Goal: Task Accomplishment & Management: Manage account settings

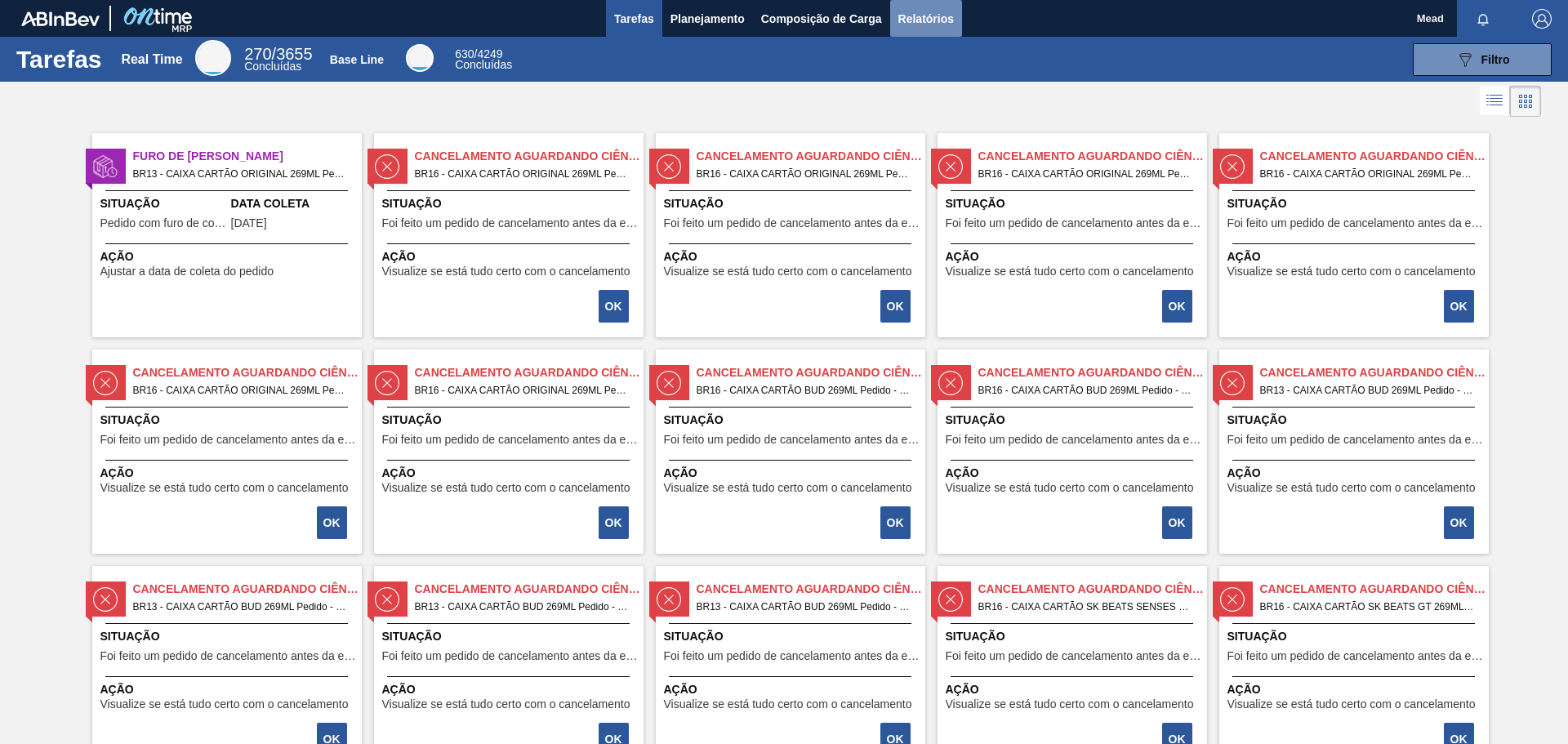
click at [921, 15] on span "Relatórios" at bounding box center [926, 19] width 55 height 20
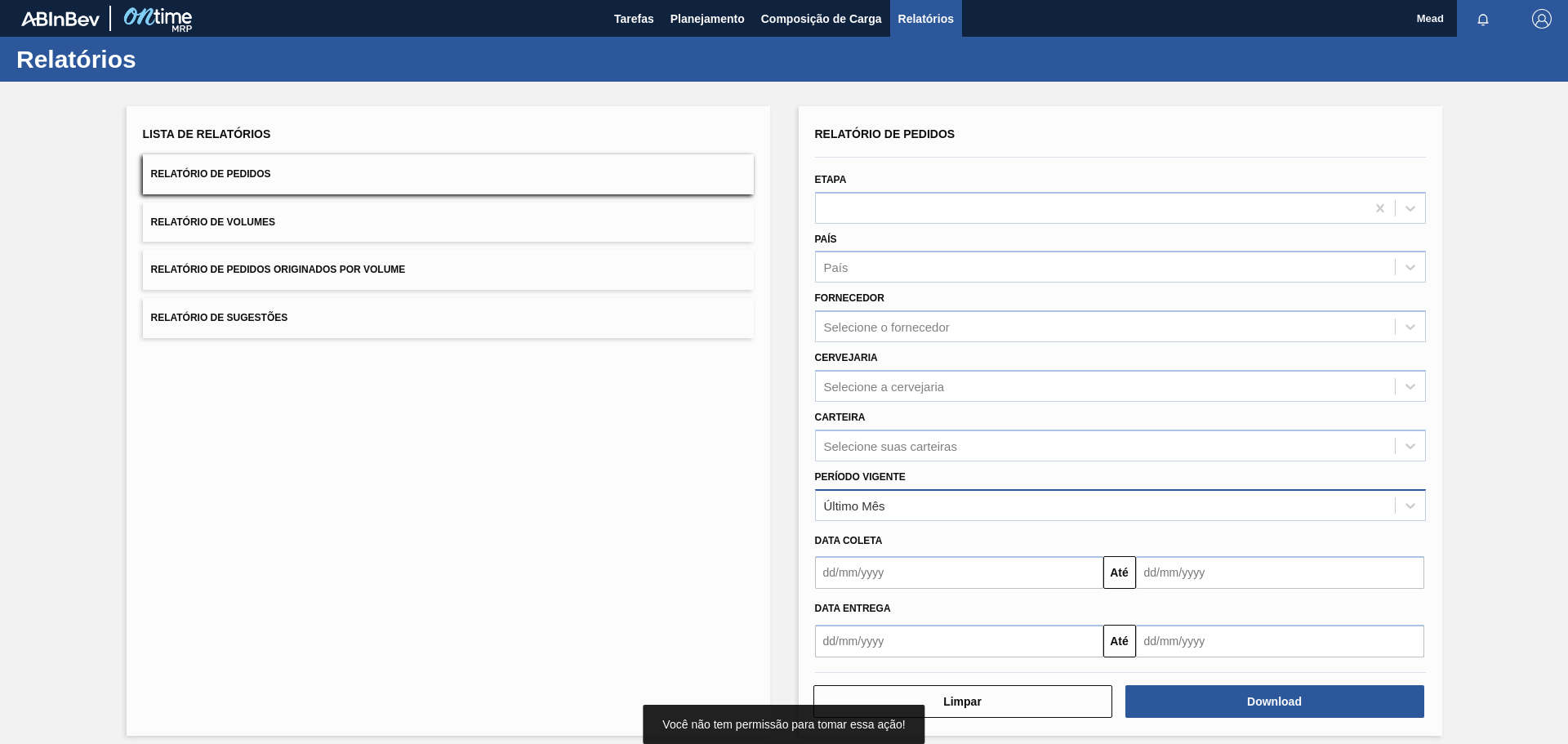
click at [955, 512] on div "Último Mês" at bounding box center [1105, 505] width 579 height 24
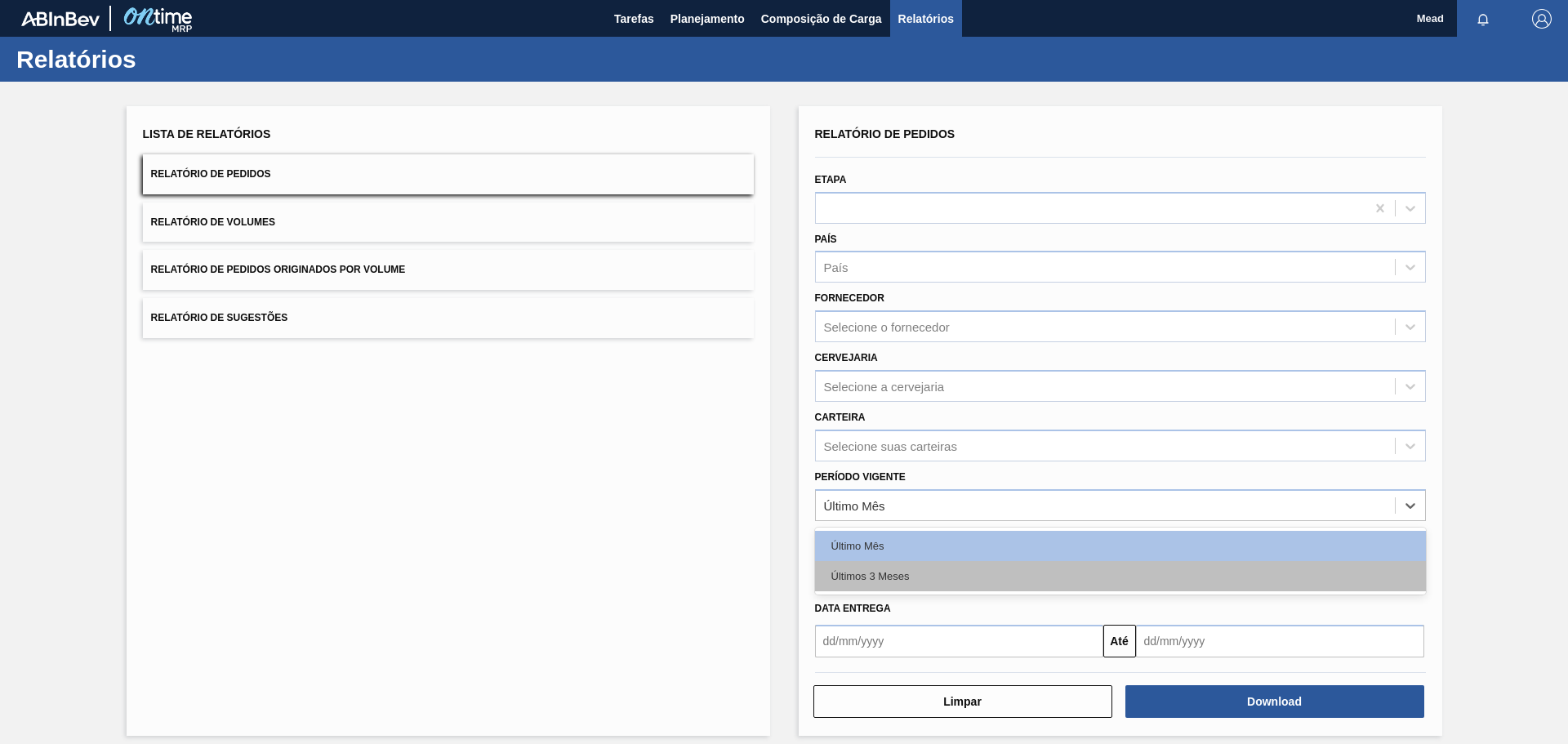
click at [940, 584] on div "Últimos 3 Meses" at bounding box center [1120, 576] width 611 height 30
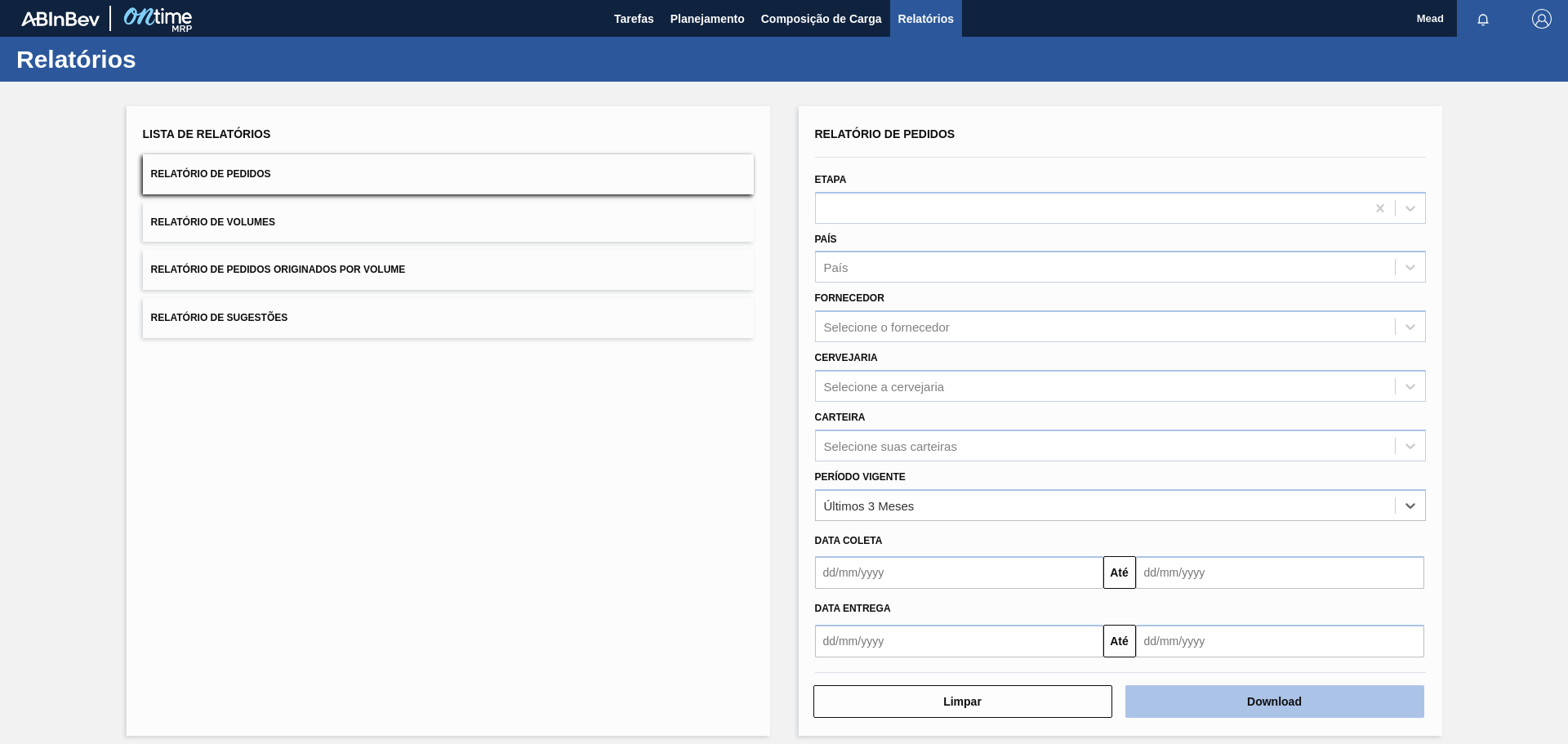
click at [1239, 705] on button "Download" at bounding box center [1275, 701] width 299 height 33
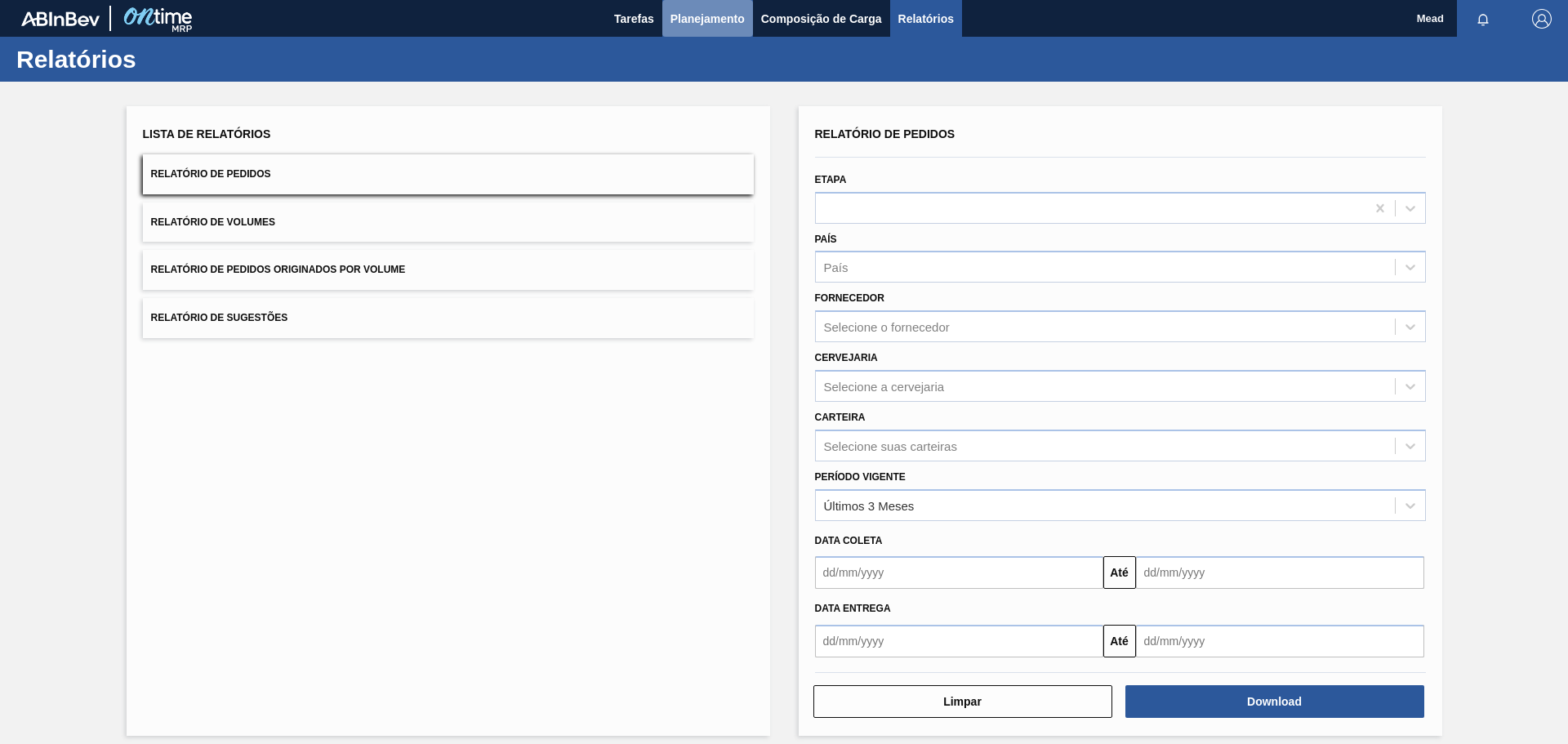
click at [703, 11] on span "Planejamento" at bounding box center [707, 19] width 74 height 20
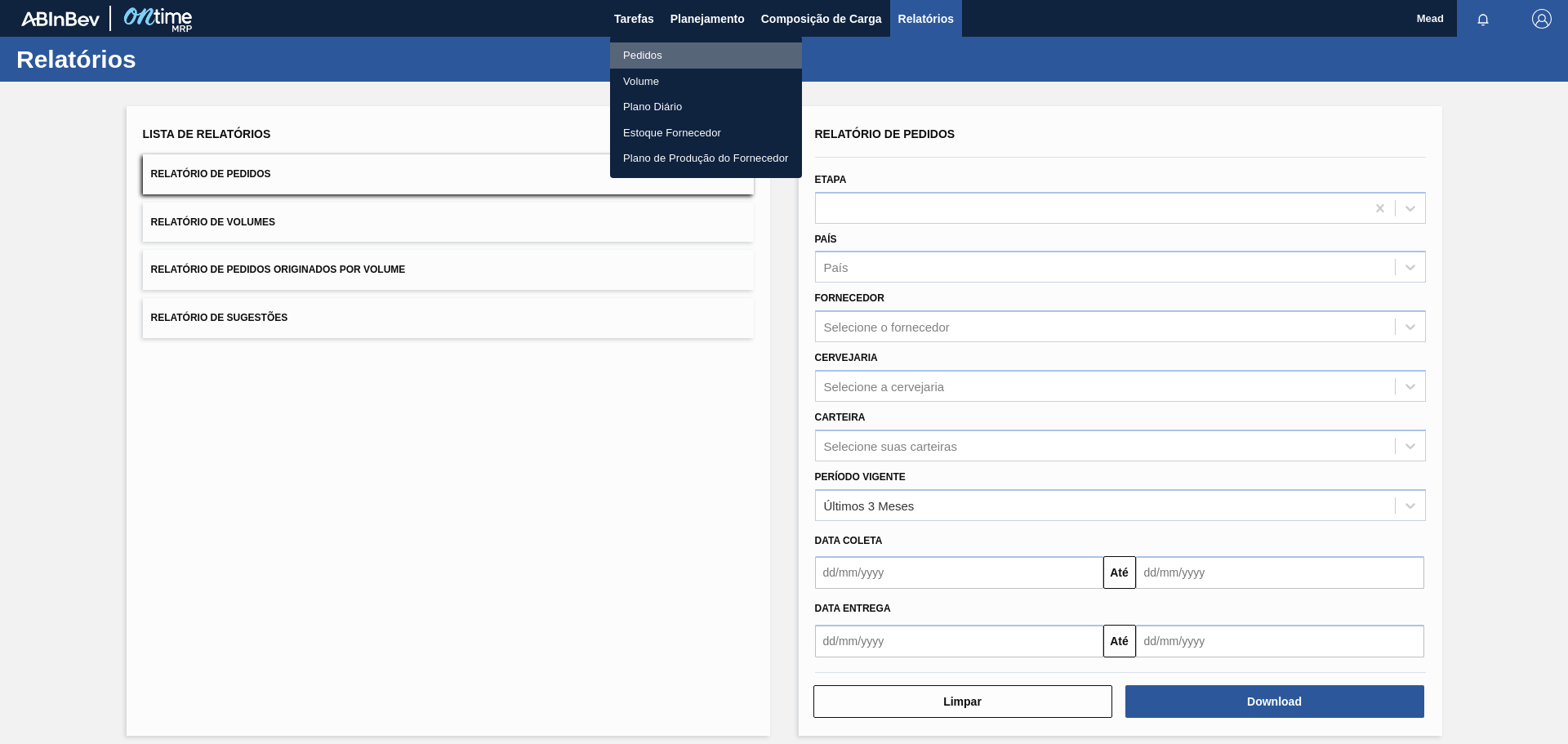
click at [646, 54] on li "Pedidos" at bounding box center [706, 55] width 192 height 26
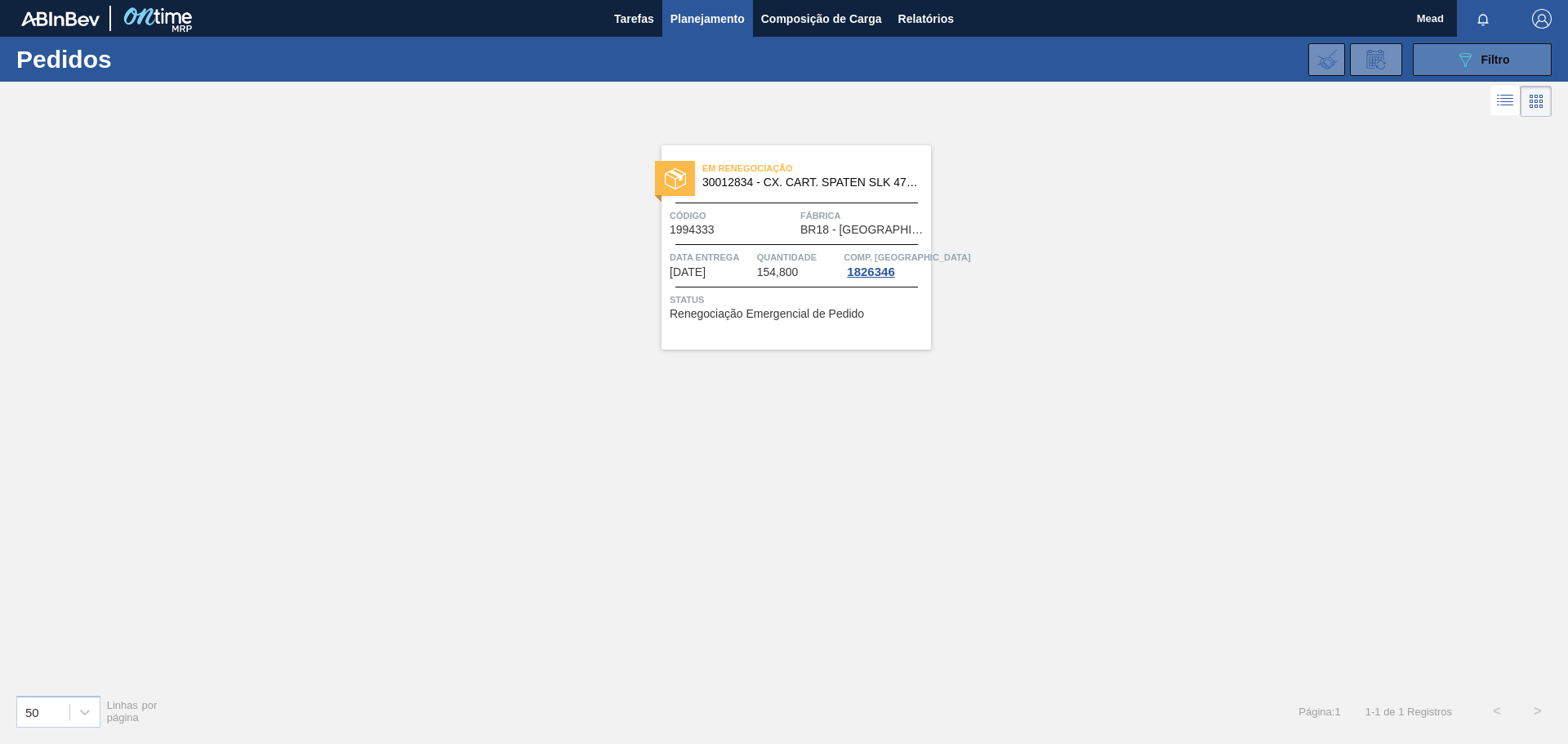
click at [1475, 59] on div "089F7B8B-B2A5-4AFE-B5C0-19BA573D28AC Filtro" at bounding box center [1483, 60] width 54 height 20
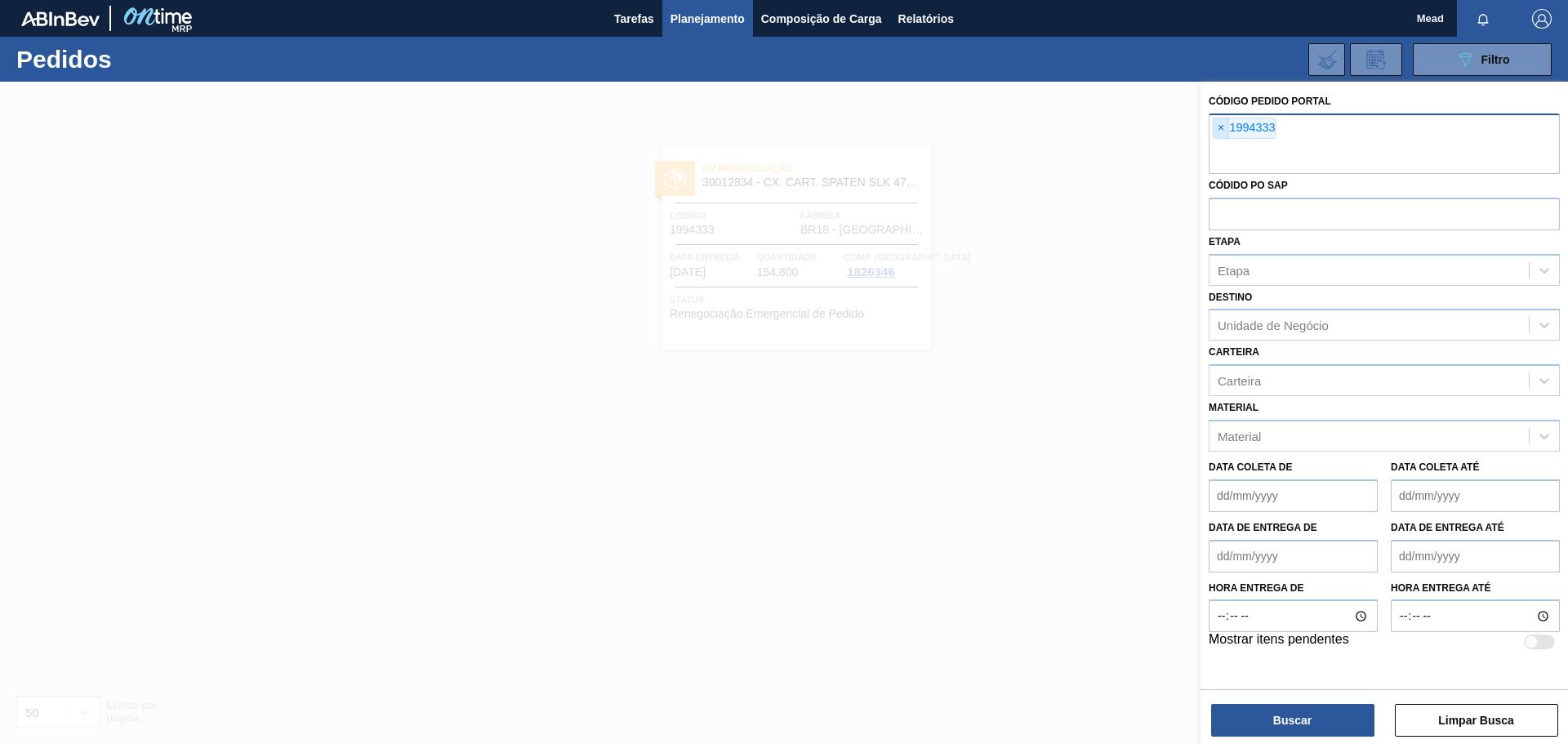
click at [1218, 130] on span "×" at bounding box center [1221, 128] width 15 height 20
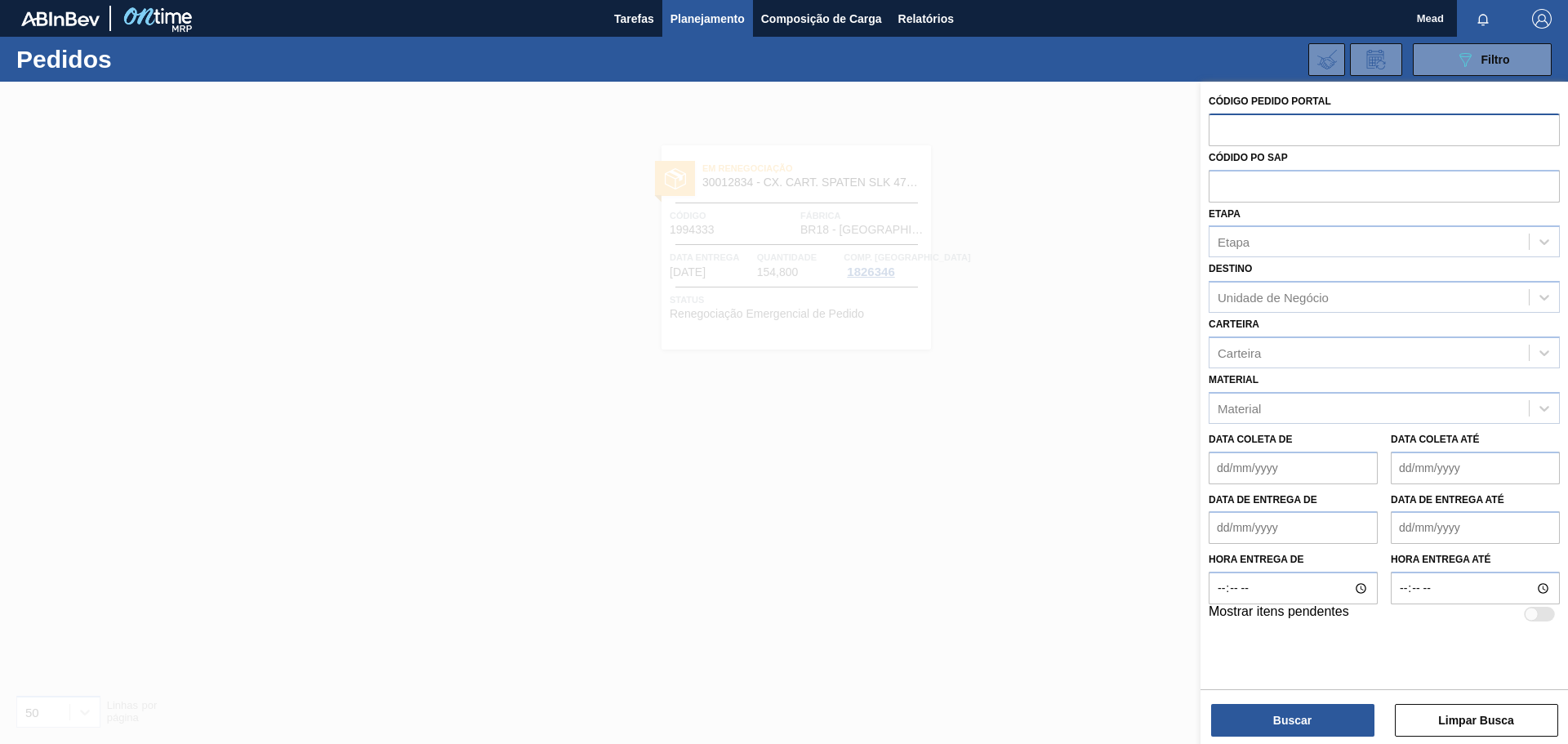
click at [1239, 122] on input "text" at bounding box center [1385, 128] width 351 height 31
type input "2018492"
click at [1296, 721] on button "Buscar" at bounding box center [1292, 720] width 163 height 33
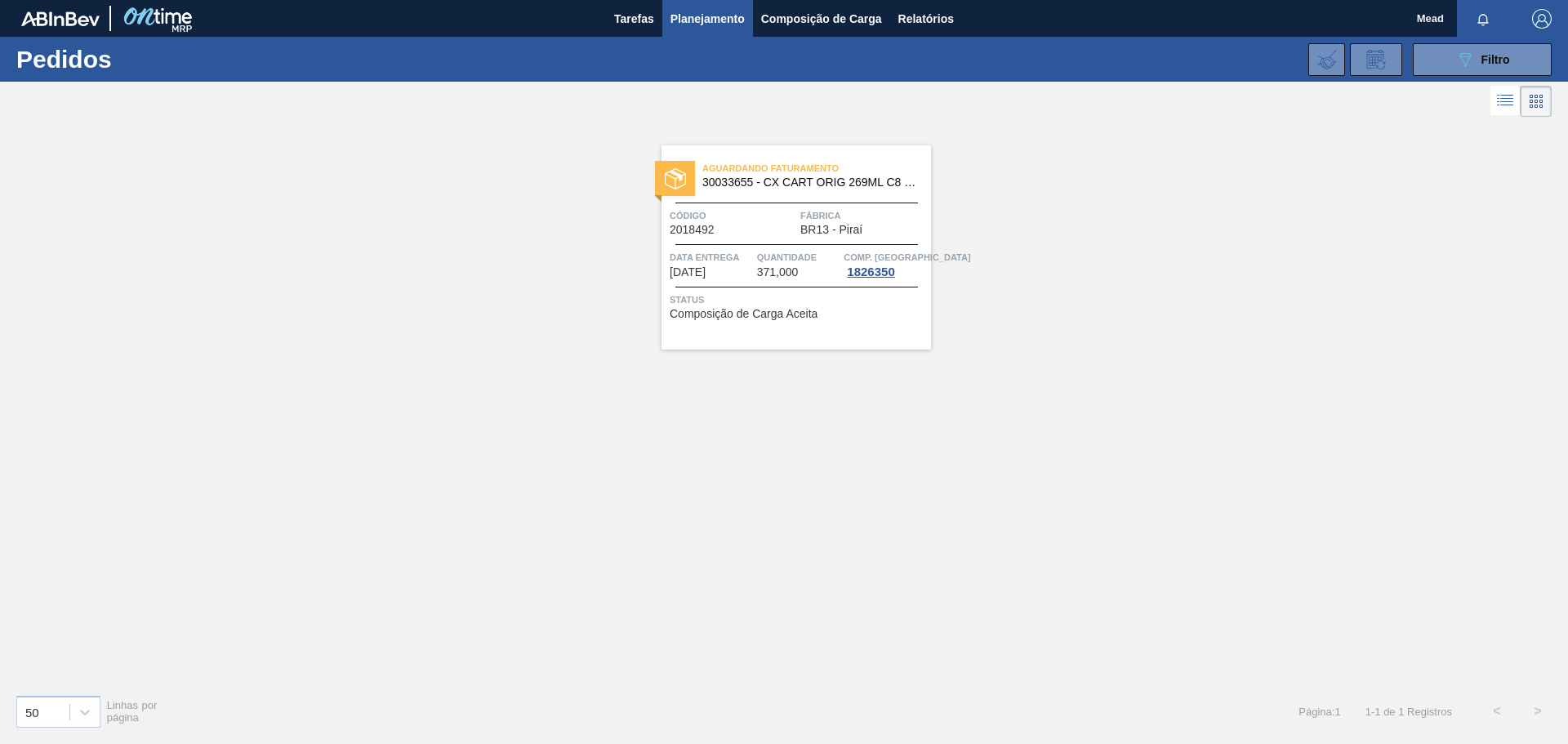
click at [766, 246] on div "Aguardando Faturamento 30033655 - CX CART ORIG 269ML C8 429 WR 276G Código 2018…" at bounding box center [796, 247] width 270 height 204
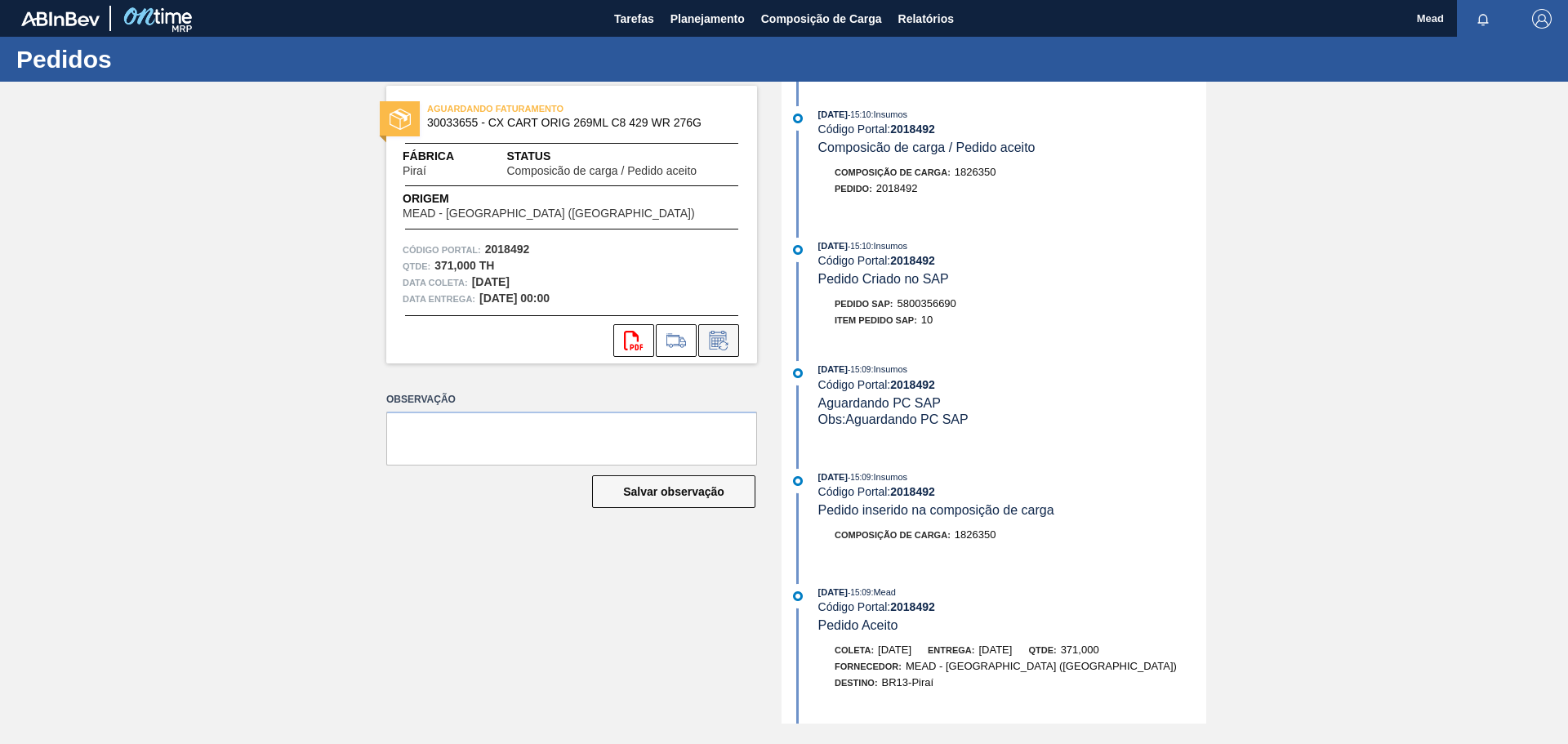
click at [717, 339] on icon at bounding box center [719, 340] width 26 height 20
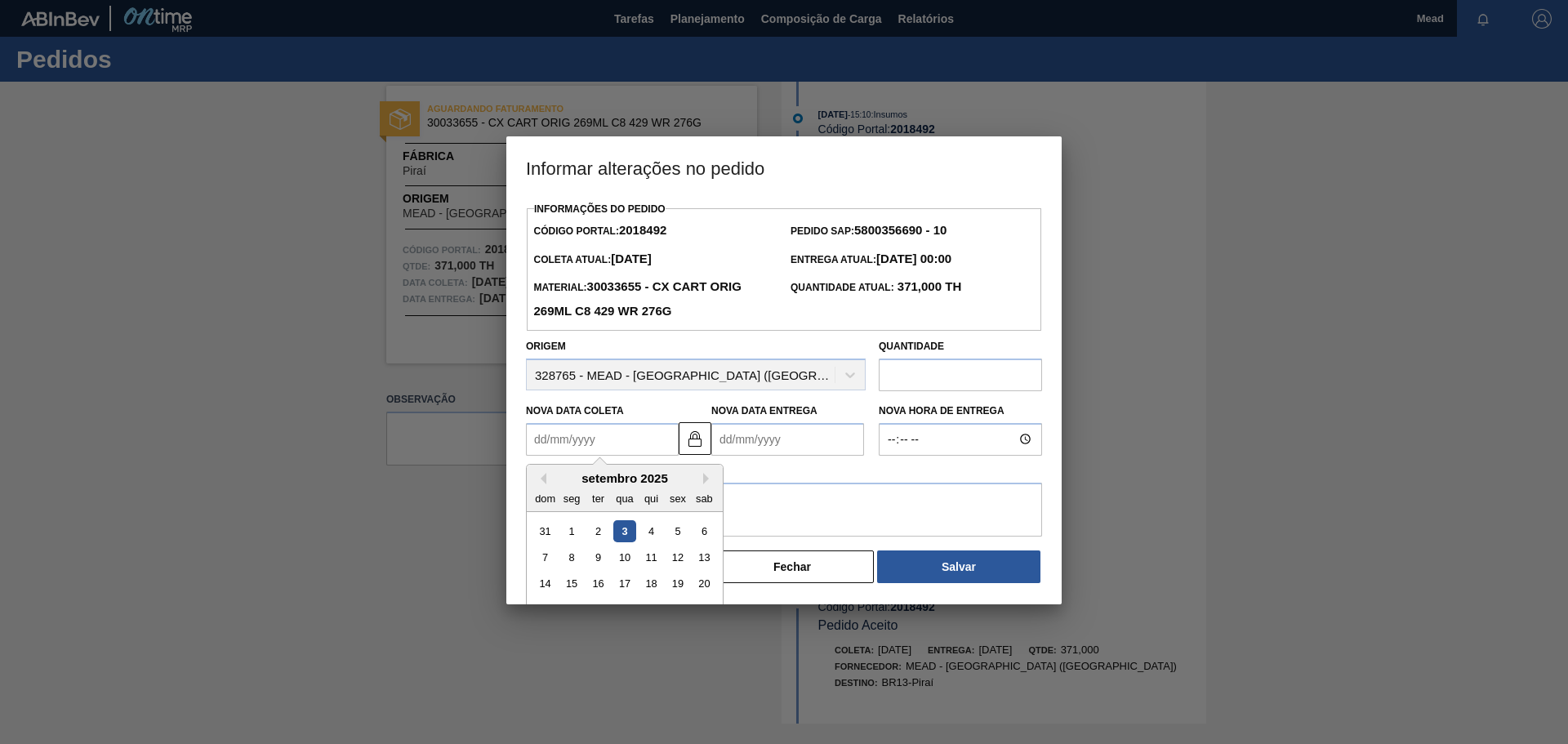
click at [614, 431] on Coleta2018492 "Nova Data Coleta" at bounding box center [603, 439] width 153 height 33
click at [575, 586] on div "15" at bounding box center [572, 583] width 22 height 22
type Coleta2018492 "[DATE]"
type Entrega2018492 "[DATE]"
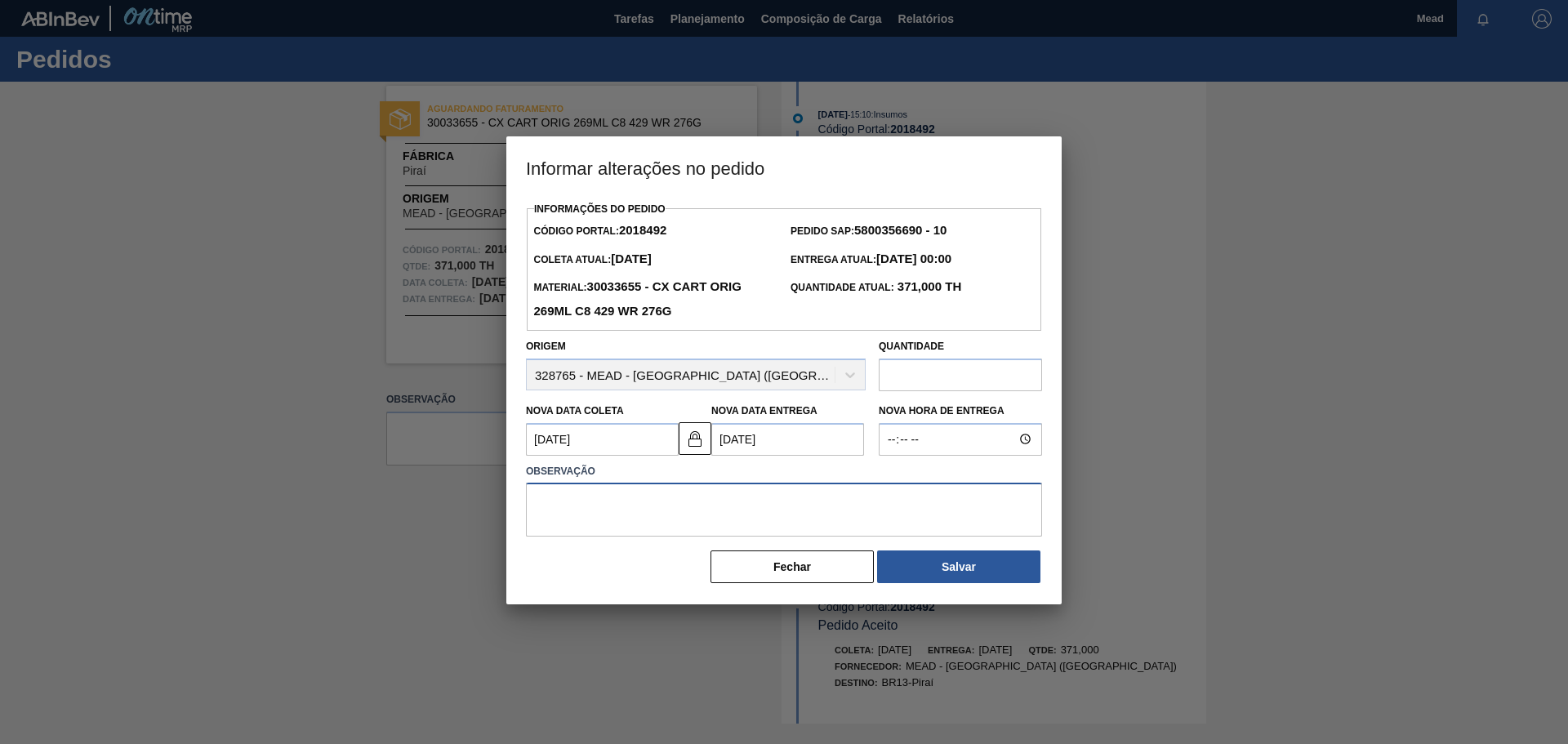
click at [611, 517] on textarea at bounding box center [784, 509] width 516 height 54
click at [664, 505] on textarea "compensando o card" at bounding box center [784, 509] width 516 height 54
type textarea "compensando o card 2003687"
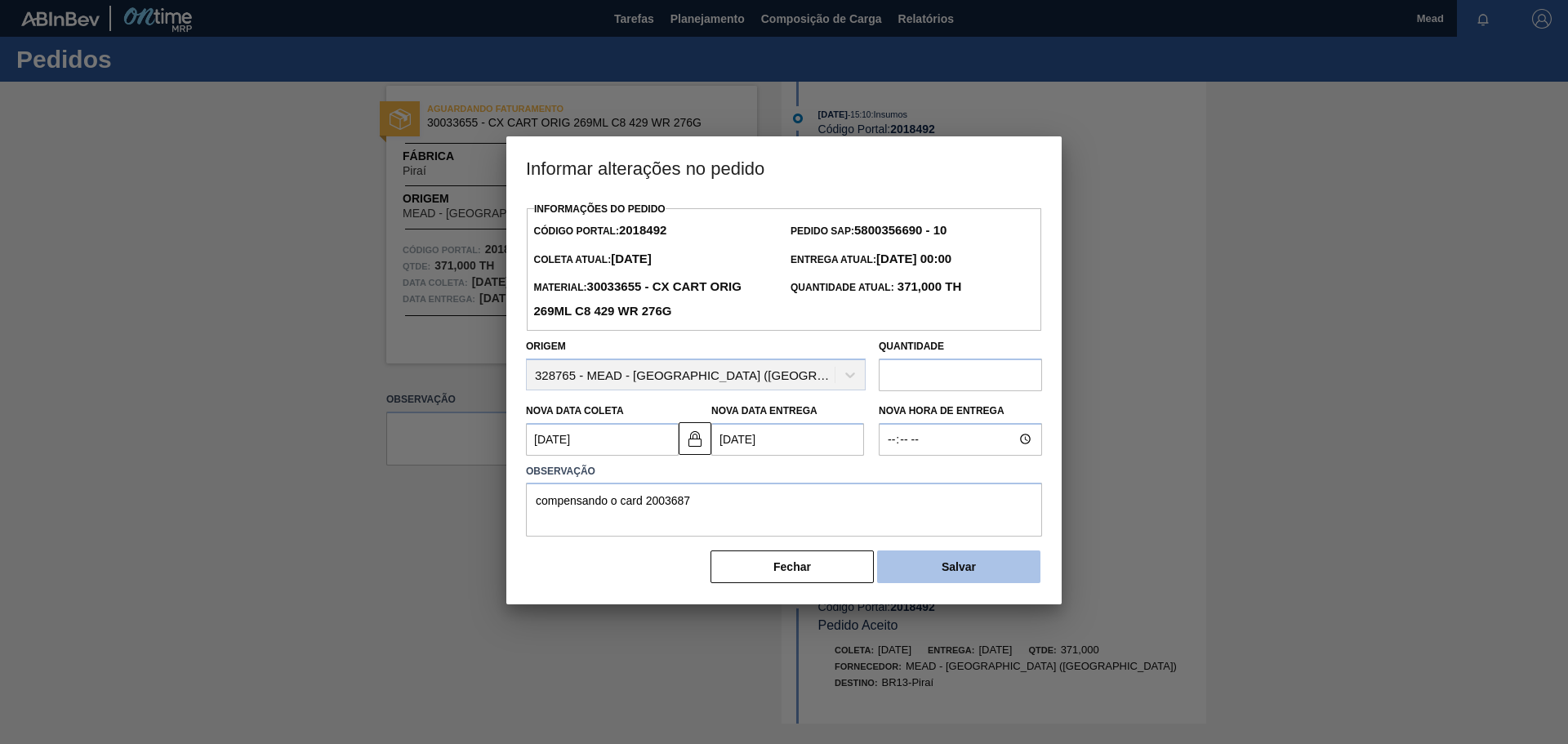
click at [973, 560] on button "Salvar" at bounding box center [958, 566] width 163 height 33
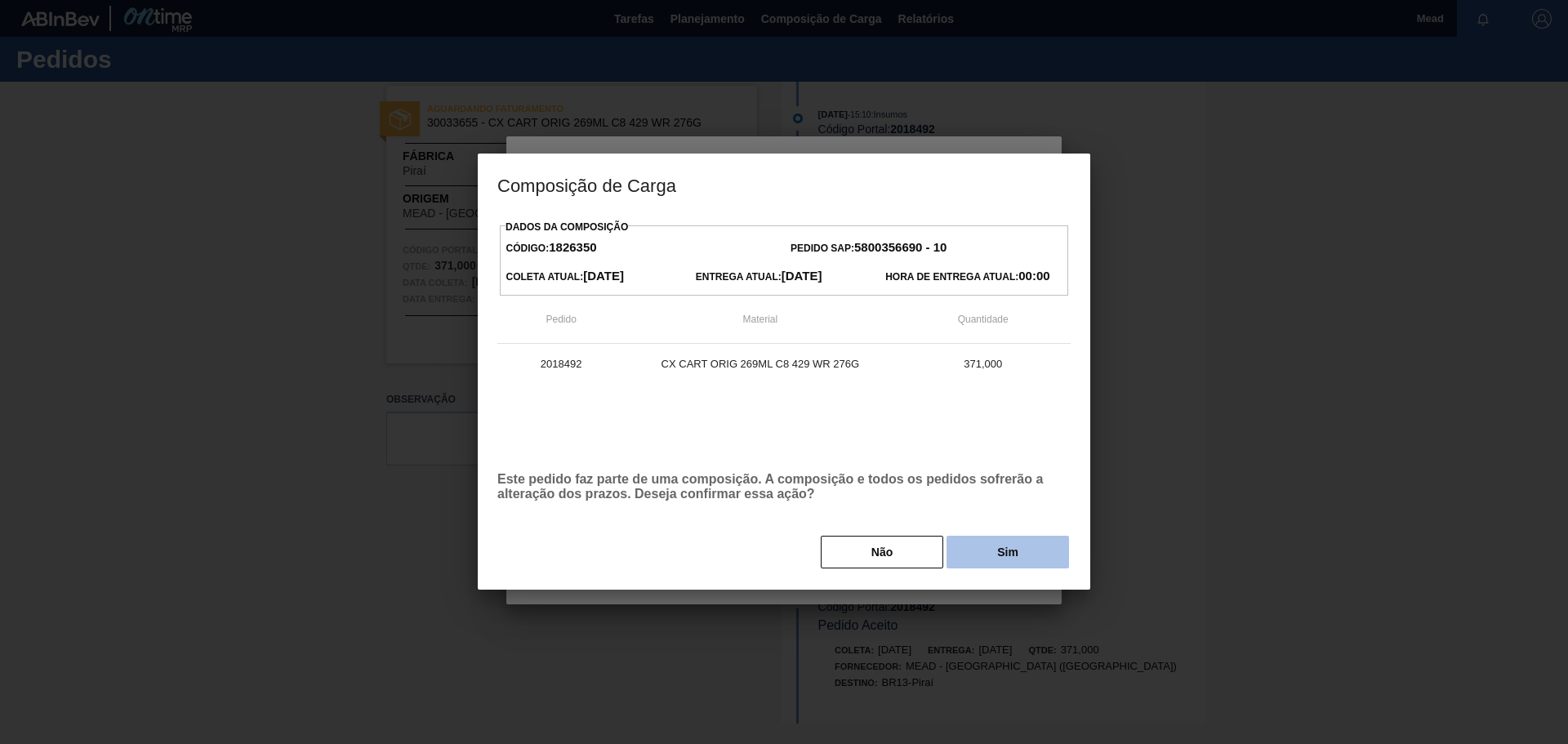
click at [1017, 557] on button "Sim" at bounding box center [1008, 552] width 123 height 33
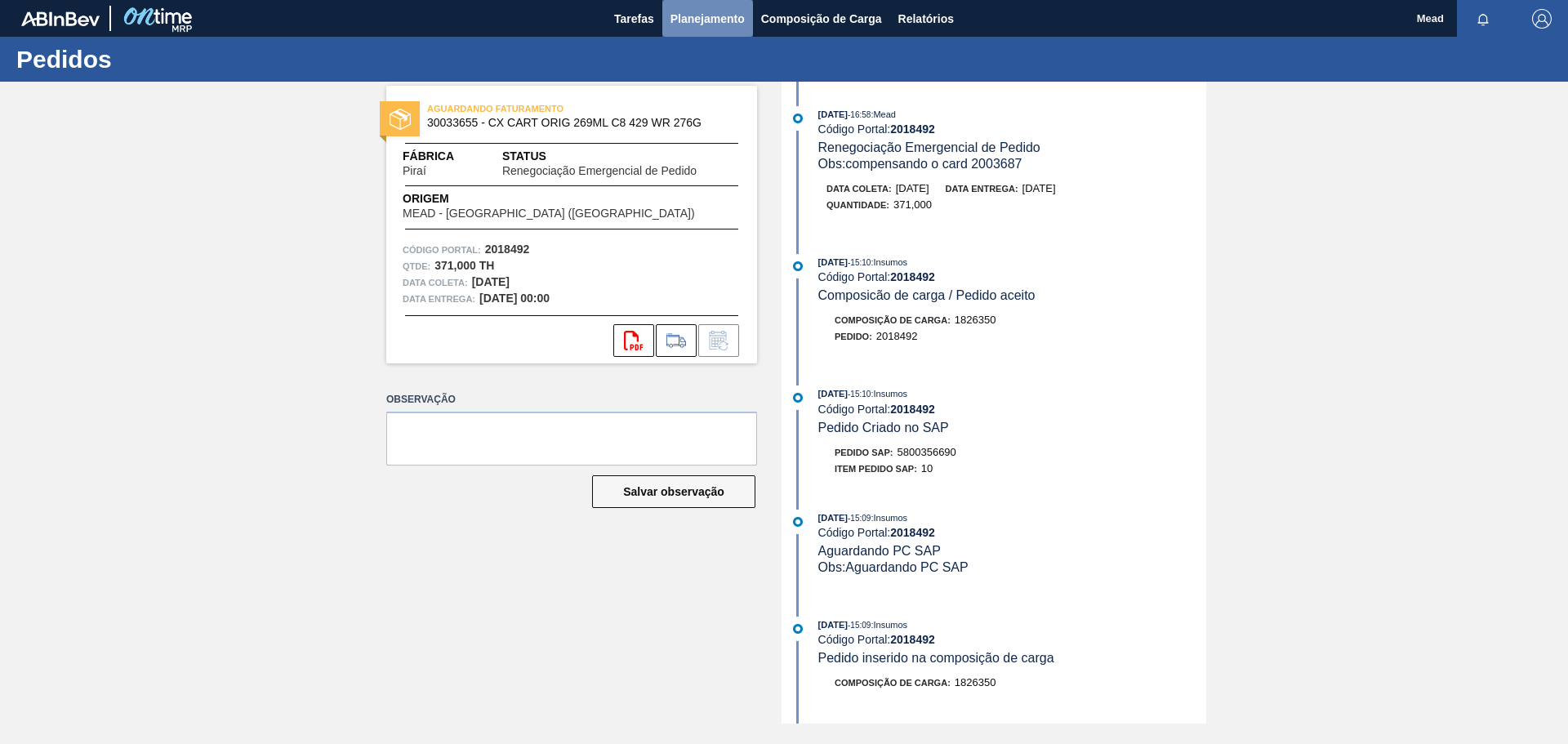
click at [711, 18] on span "Planejamento" at bounding box center [707, 19] width 74 height 20
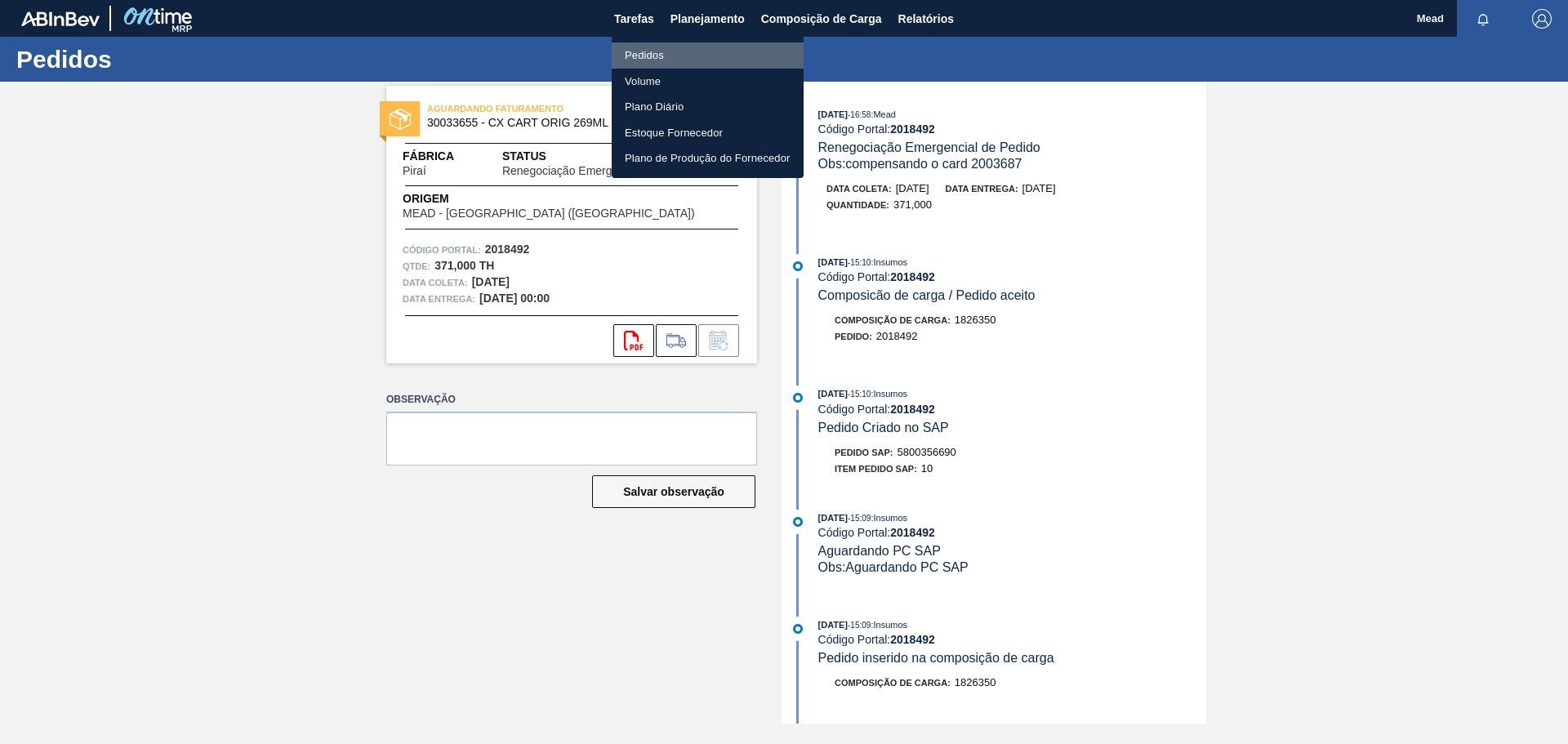
click at [650, 54] on li "Pedidos" at bounding box center [708, 55] width 192 height 26
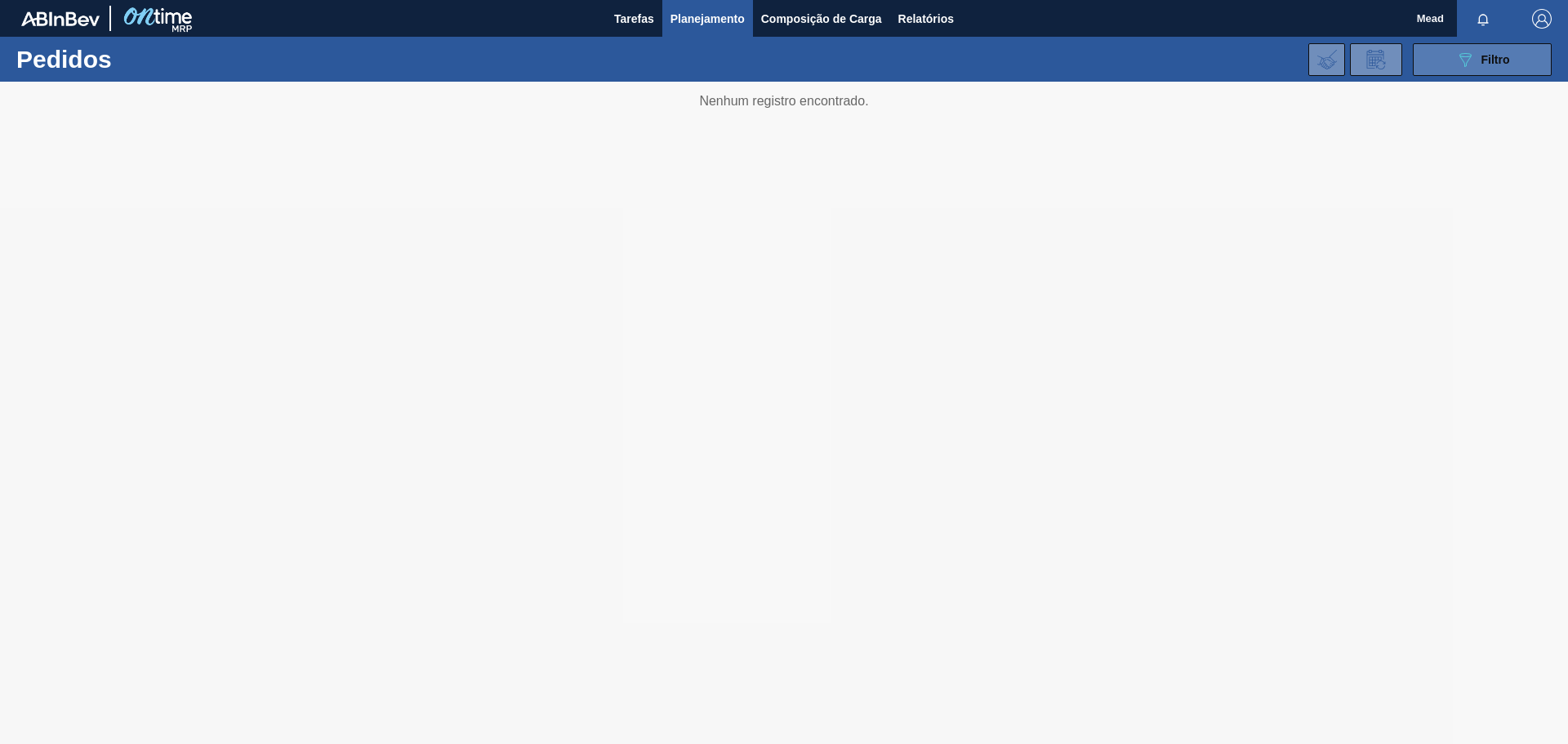
click at [1450, 64] on button "089F7B8B-B2A5-4AFE-B5C0-19BA573D28AC Filtro" at bounding box center [1483, 60] width 139 height 33
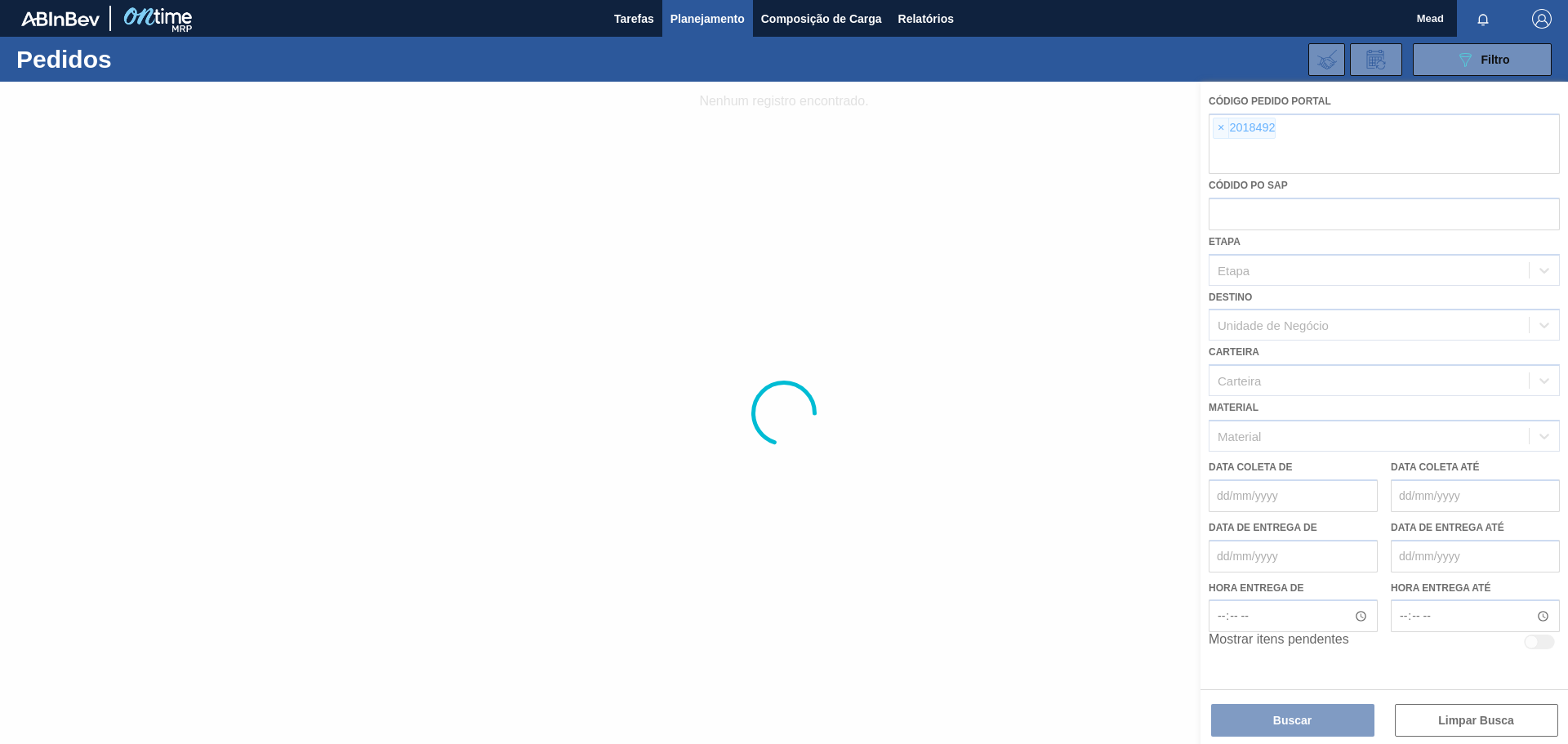
click at [1218, 132] on div at bounding box center [784, 413] width 1568 height 662
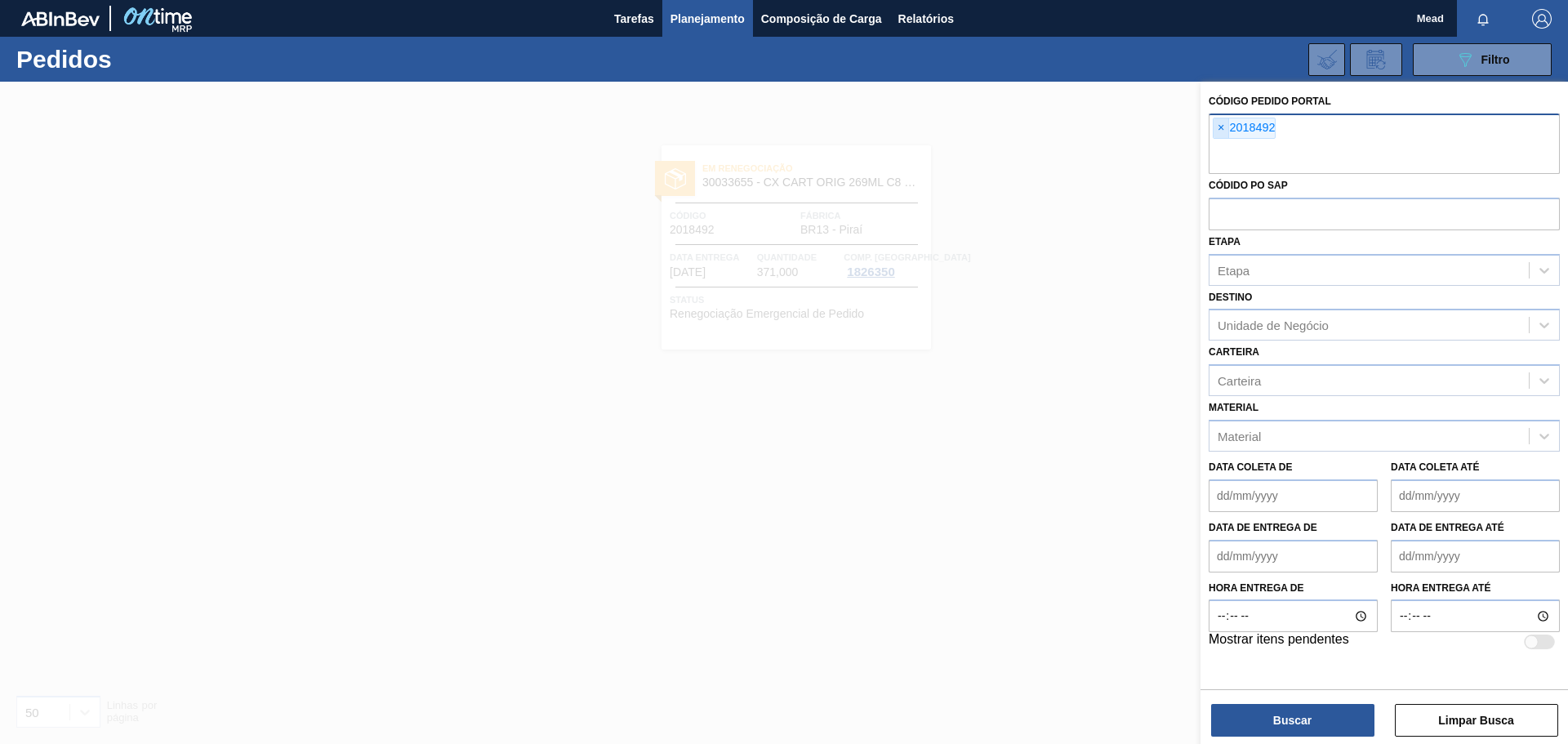
click at [1222, 129] on span "×" at bounding box center [1221, 128] width 15 height 20
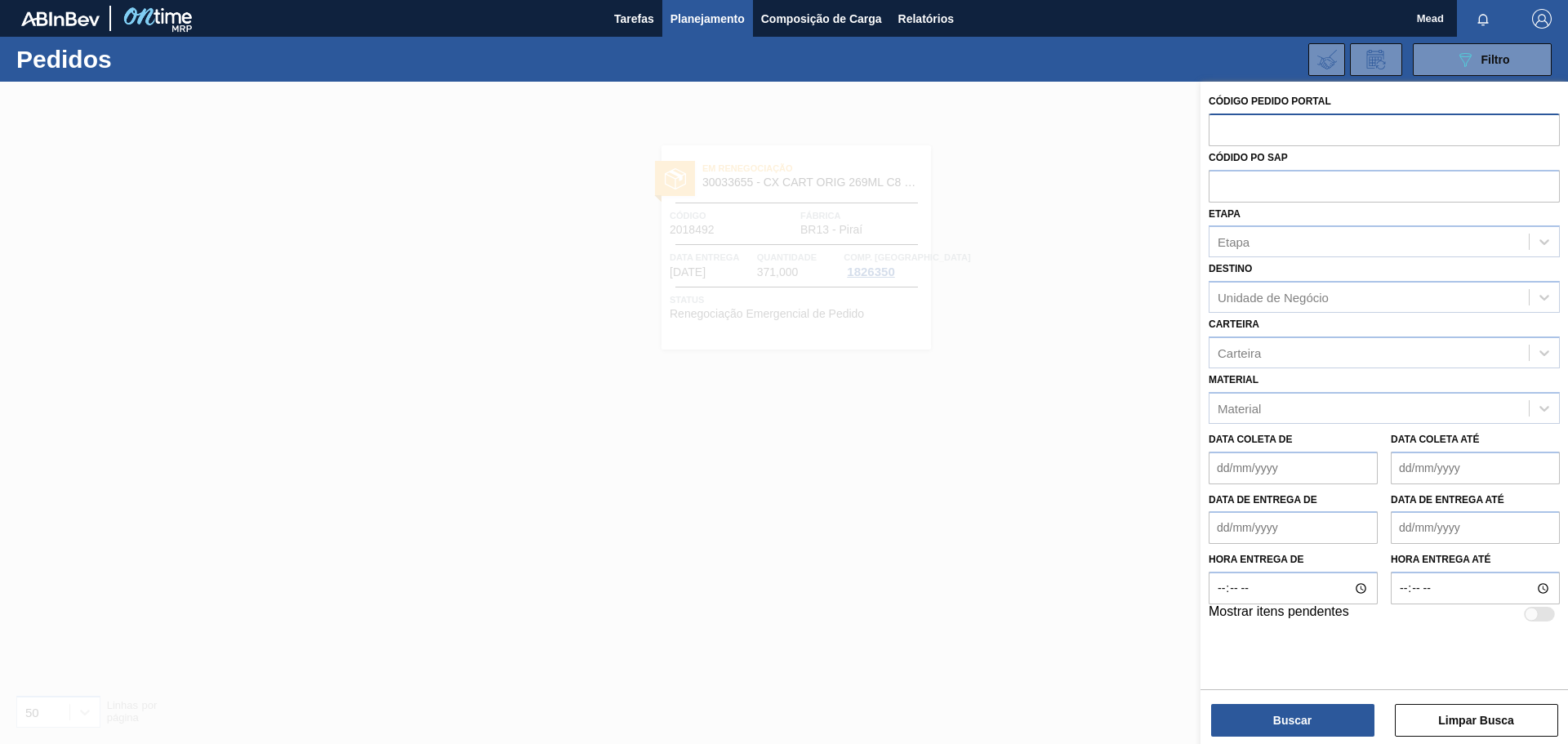
click at [1239, 130] on input "text" at bounding box center [1385, 128] width 351 height 31
type input "1994332"
click at [1258, 719] on button "Buscar" at bounding box center [1292, 720] width 163 height 33
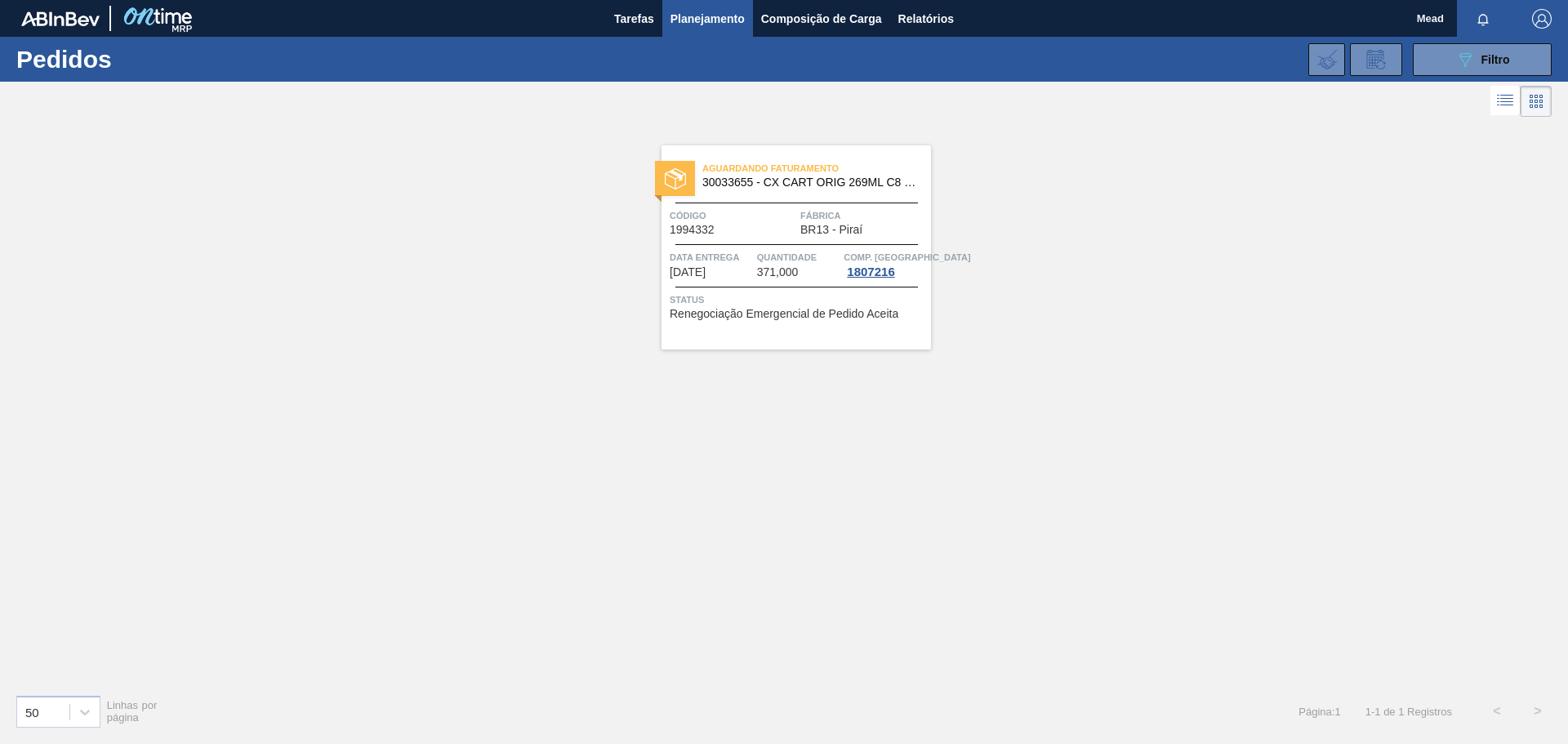
click at [815, 255] on span "Quantidade" at bounding box center [799, 257] width 84 height 16
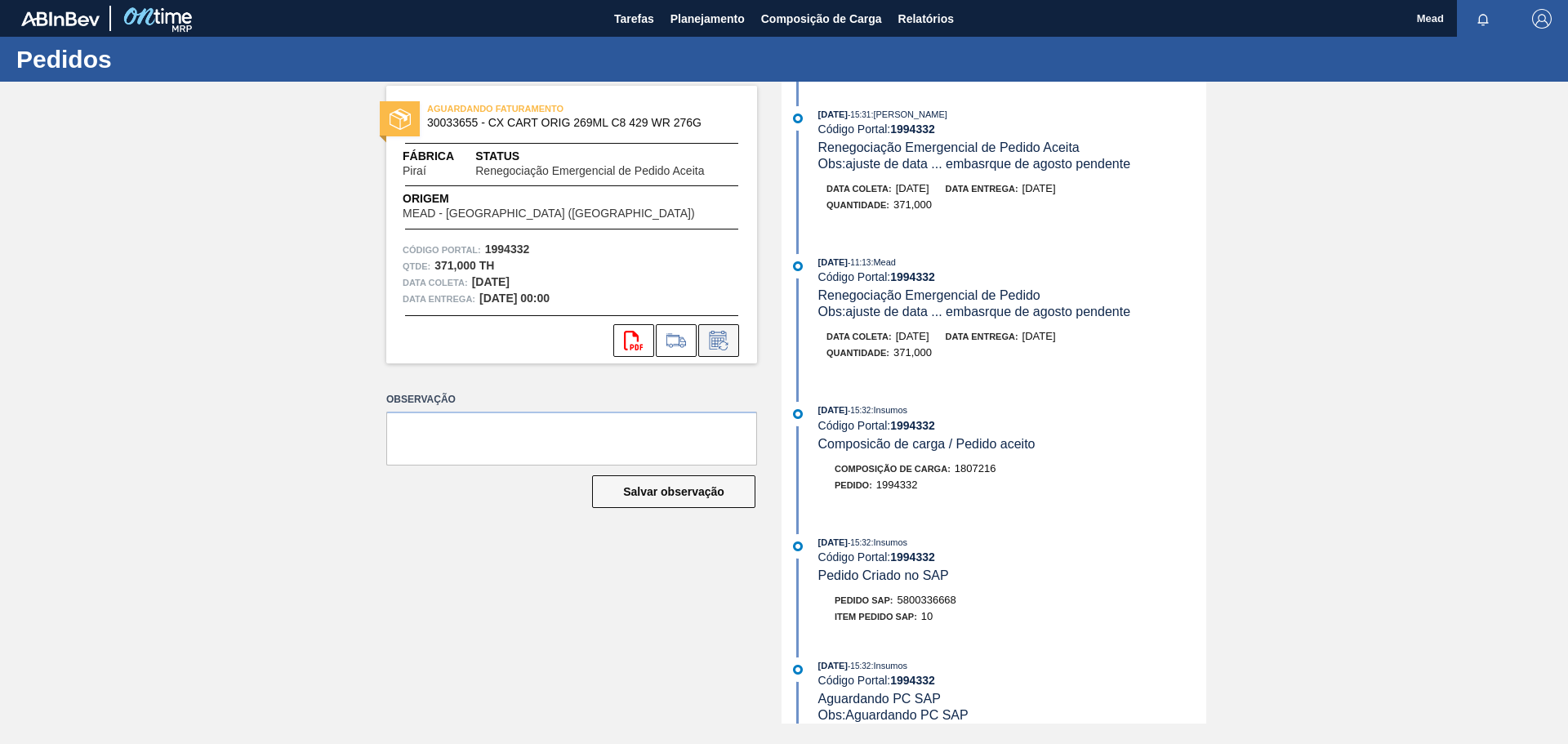
click at [724, 342] on icon at bounding box center [719, 340] width 26 height 20
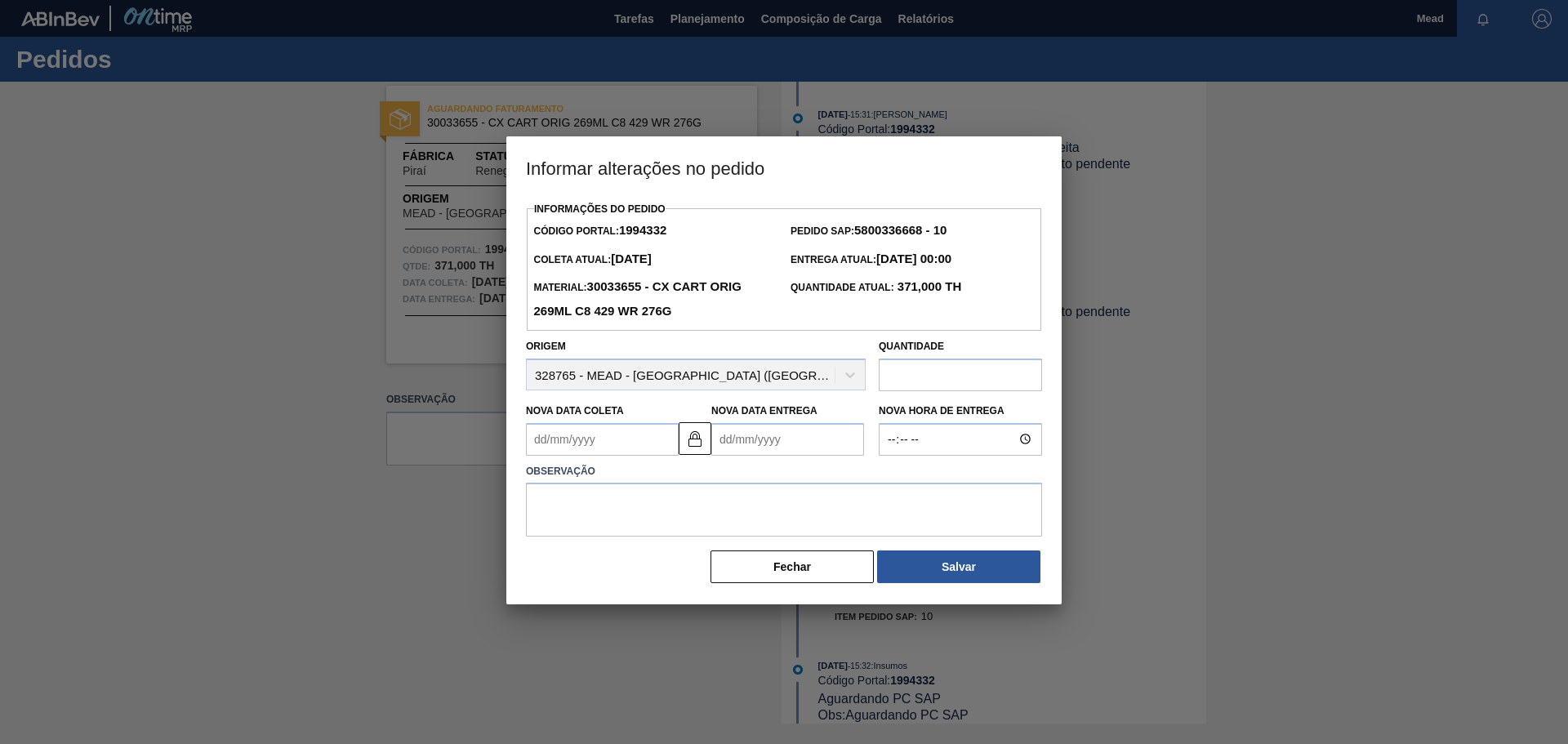
click at [574, 451] on Coleta1994332 "Nova Data Coleta" at bounding box center [603, 439] width 153 height 33
click at [654, 561] on div "11" at bounding box center [651, 557] width 22 height 22
type Coleta1994332 "[DATE]"
type Entrega1994332 "[DATE]"
click at [742, 512] on textarea at bounding box center [784, 509] width 516 height 54
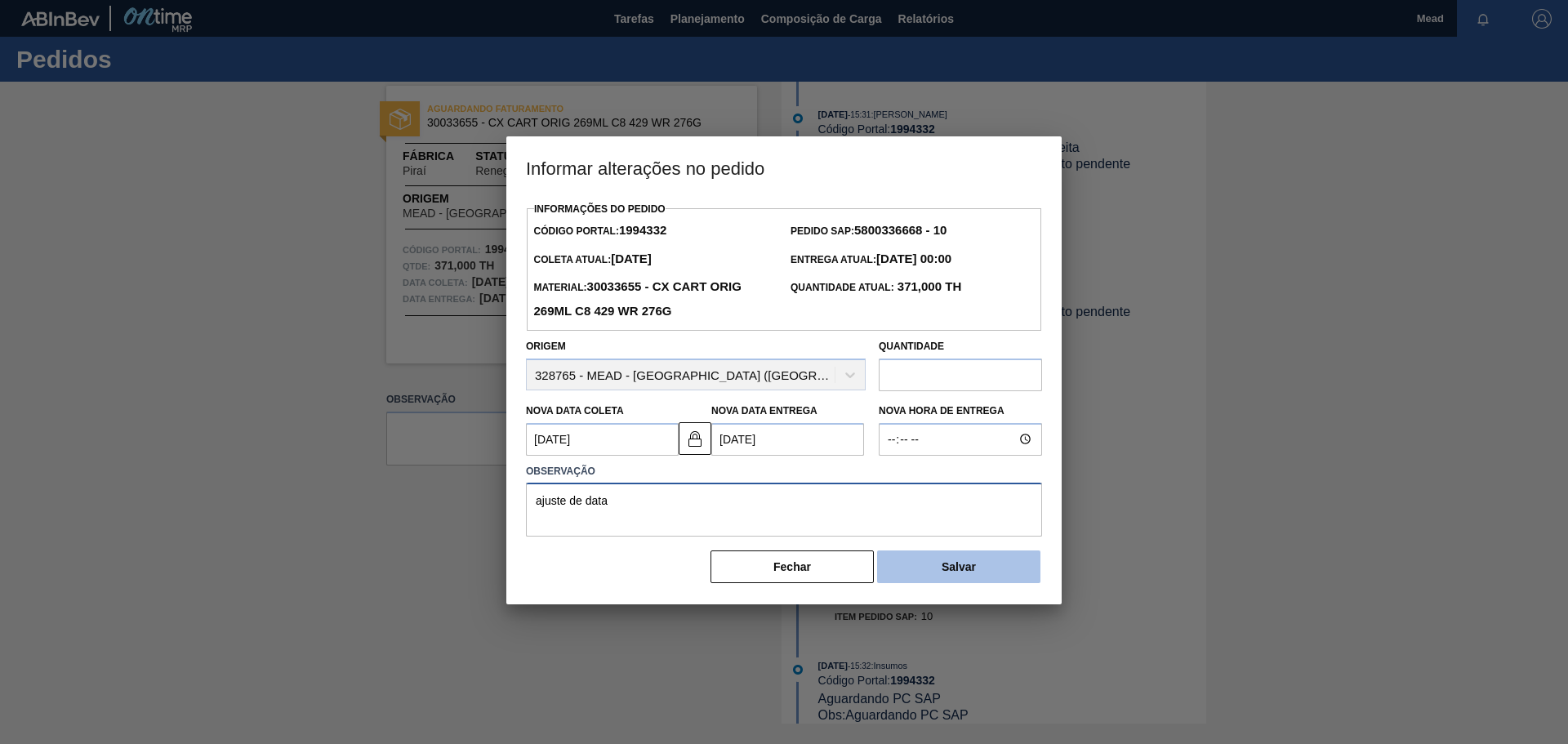
type textarea "ajuste de data"
click at [908, 567] on button "Salvar" at bounding box center [958, 566] width 163 height 33
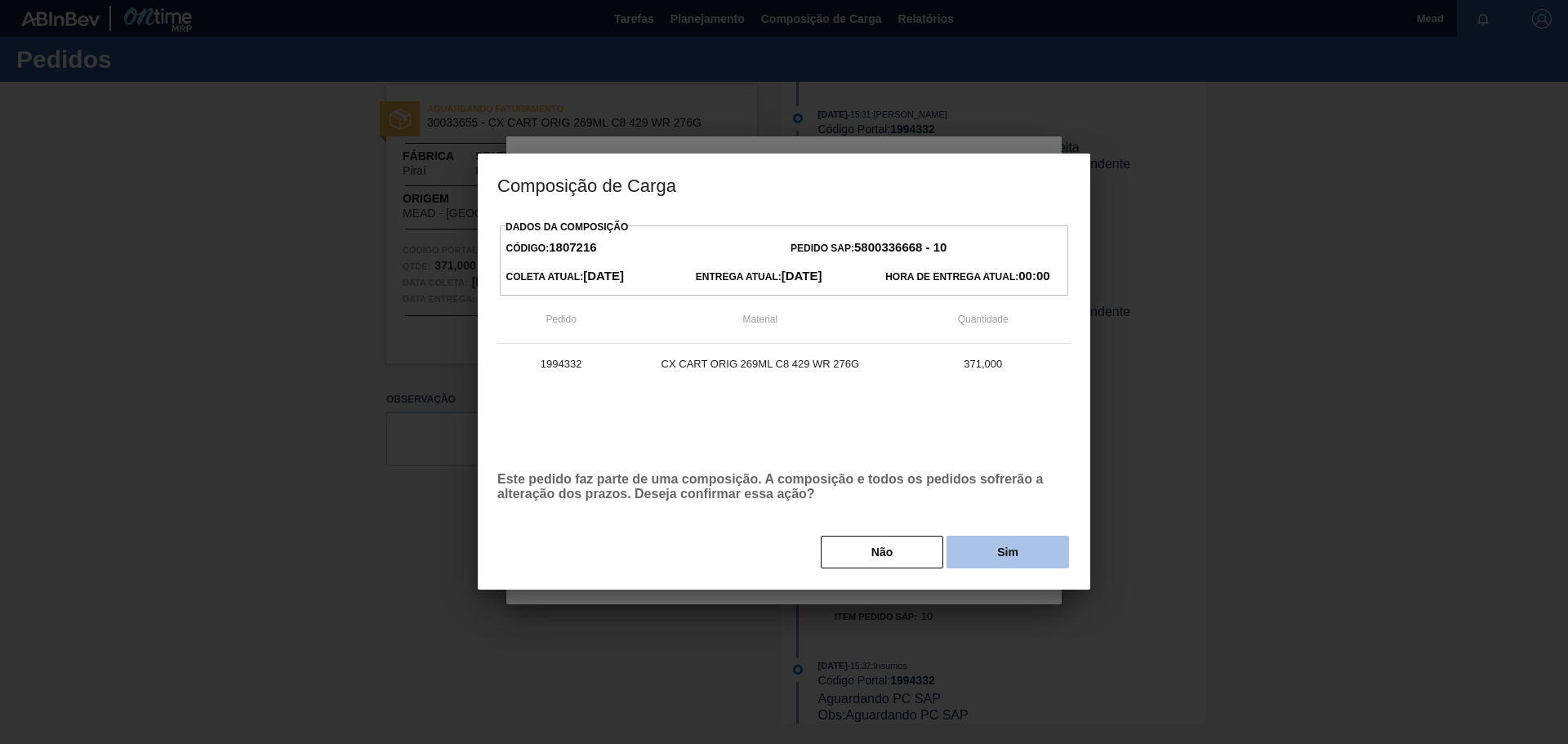
click at [1021, 557] on button "Sim" at bounding box center [1008, 552] width 123 height 33
